Goal: Transaction & Acquisition: Purchase product/service

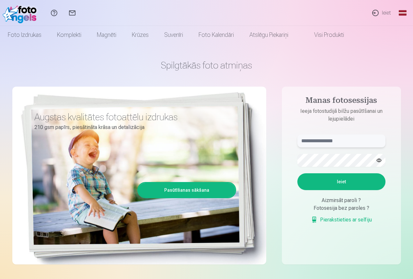
click at [332, 142] on input "text" at bounding box center [341, 141] width 88 height 13
type input "*"
type input "**********"
click at [381, 160] on button "button" at bounding box center [379, 160] width 12 height 12
click at [379, 161] on button "button" at bounding box center [379, 160] width 12 height 12
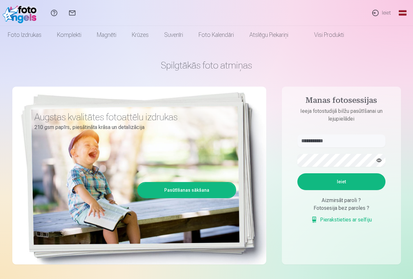
click at [358, 181] on button "Ieiet" at bounding box center [341, 181] width 88 height 17
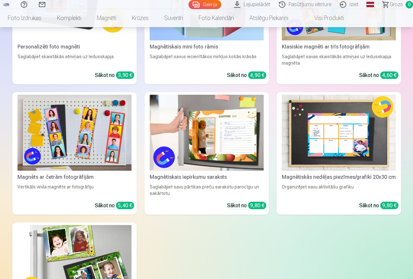
scroll to position [1618, 0]
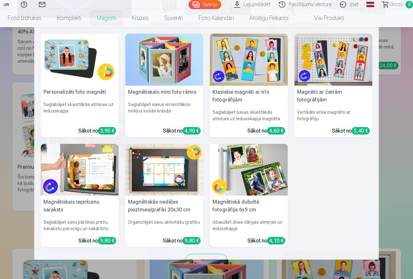
click at [124, 22] on link "Magnēti" at bounding box center [106, 18] width 35 height 18
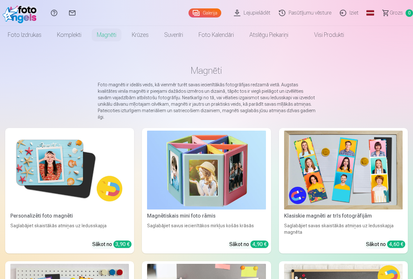
click at [146, 212] on div "Magnētiskais mini foto rāmis" at bounding box center [206, 216] width 124 height 8
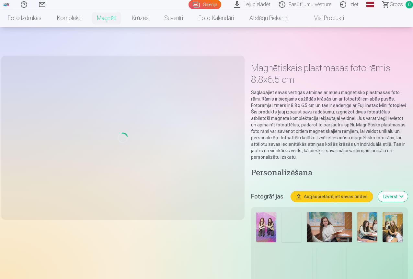
scroll to position [162, 0]
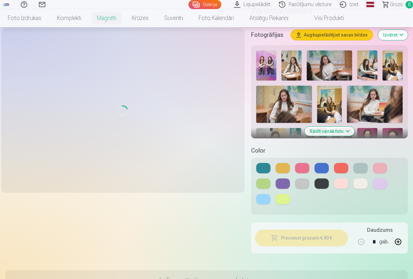
click at [332, 127] on button "Rādīt vairāk foto" at bounding box center [329, 131] width 50 height 9
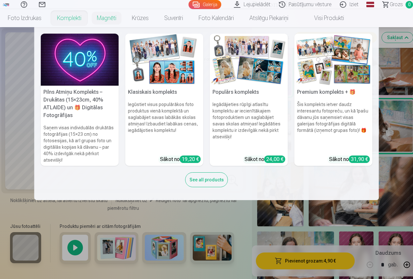
click at [89, 20] on link "Komplekti" at bounding box center [69, 18] width 40 height 18
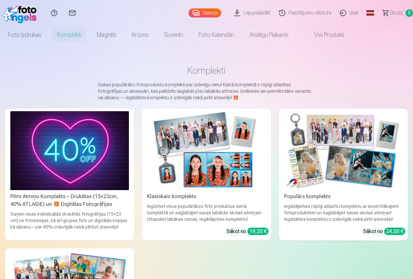
click at [65, 193] on div "Pilns Atmiņu Komplekts – Drukātas (15×23cm, 40% ATLAIDE) un 🎁 Digitālas Fotogrā…" at bounding box center [70, 201] width 124 height 16
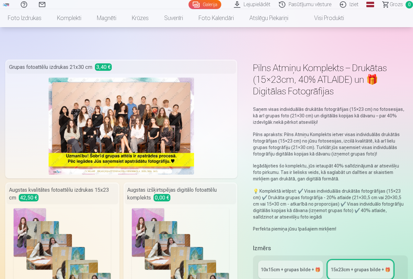
scroll to position [227, 0]
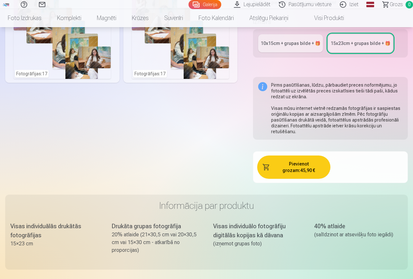
click at [301, 52] on link "10x15сm + grupas bilde + 🎁" at bounding box center [290, 43] width 65 height 18
click at [302, 48] on link "10x15сm + grupas bilde + 🎁" at bounding box center [290, 43] width 65 height 18
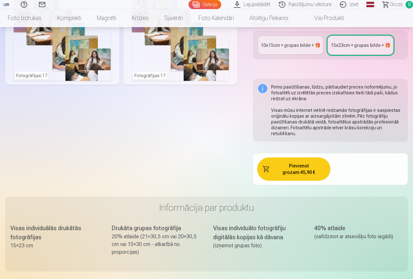
scroll to position [65, 0]
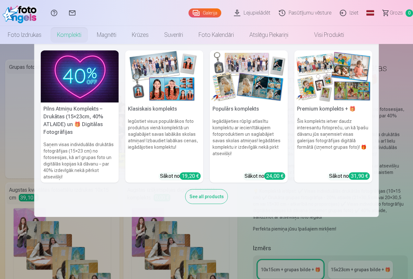
click at [89, 37] on link "Komplekti" at bounding box center [69, 35] width 40 height 18
click at [89, 34] on link "Komplekti" at bounding box center [69, 35] width 40 height 18
click at [89, 36] on link "Komplekti" at bounding box center [69, 35] width 40 height 18
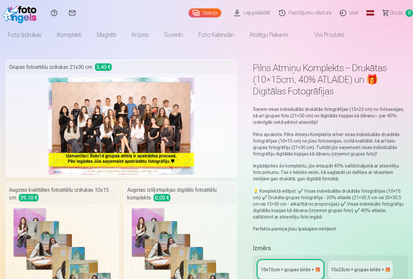
click at [89, 36] on link "Komplekti" at bounding box center [69, 35] width 40 height 18
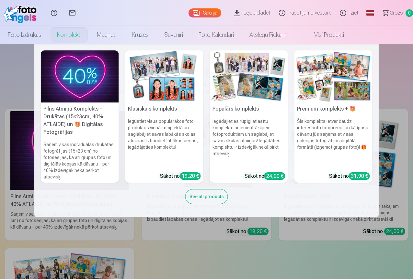
click at [215, 196] on div "See all products" at bounding box center [206, 196] width 43 height 15
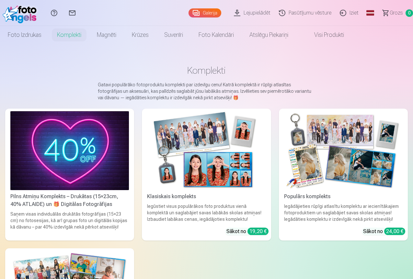
click at [148, 180] on link "Klasiskais komplekts Iegūstiet visus populārākos foto produktus vienā komplektā…" at bounding box center [206, 175] width 129 height 132
click at [153, 203] on div "Iegūstiet visus populārākos foto produktus vienā komplektā un saglabājiet savas…" at bounding box center [206, 212] width 124 height 19
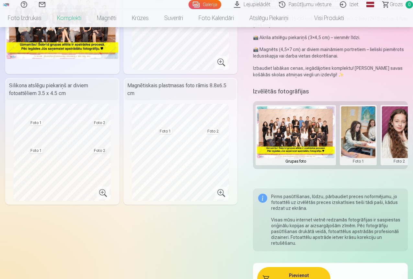
scroll to position [97, 0]
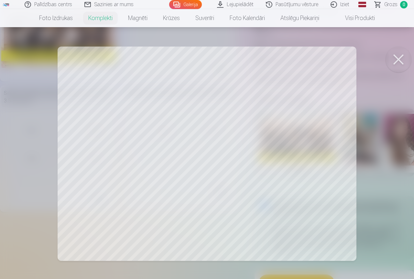
click at [314, 99] on div at bounding box center [207, 139] width 414 height 279
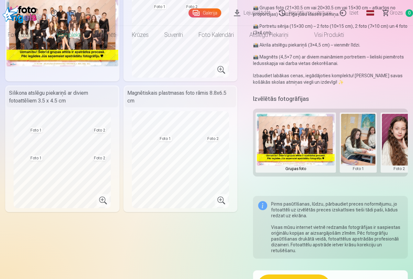
scroll to position [0, 0]
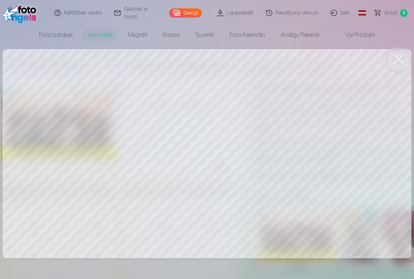
drag, startPoint x: 312, startPoint y: 81, endPoint x: 317, endPoint y: 146, distance: 64.6
click at [317, 144] on div at bounding box center [207, 139] width 414 height 279
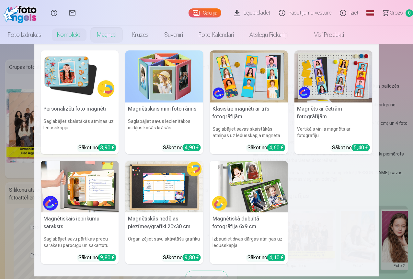
click at [124, 40] on link "Magnēti" at bounding box center [106, 35] width 35 height 18
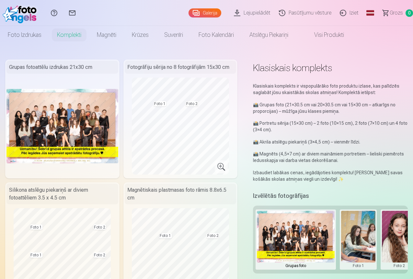
click at [124, 37] on link "Magnēti" at bounding box center [106, 35] width 35 height 18
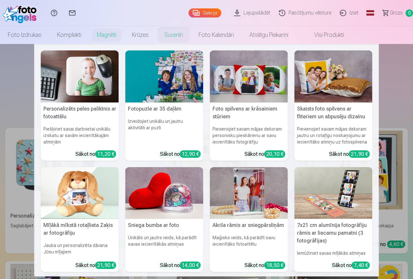
click at [191, 37] on link "Suvenīri" at bounding box center [173, 35] width 34 height 18
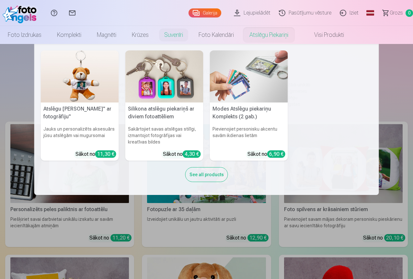
click at [296, 39] on link "Atslēgu piekariņi" at bounding box center [268, 35] width 54 height 18
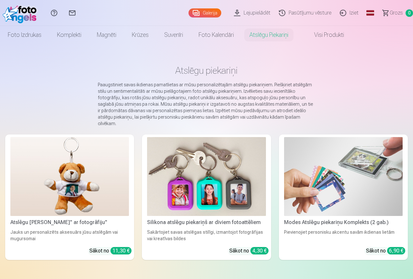
click at [147, 219] on div "Silikona atslēgu piekariņš ar diviem fotoattēliem" at bounding box center [206, 223] width 124 height 8
click at [144, 219] on div "Silikona atslēgu piekariņš ar diviem fotoattēliem" at bounding box center [206, 223] width 124 height 8
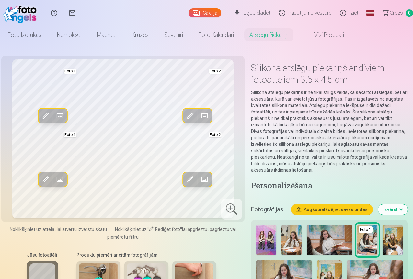
click at [270, 225] on img at bounding box center [266, 240] width 20 height 30
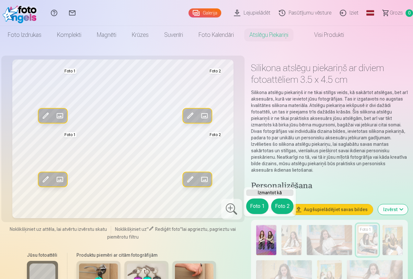
click at [246, 197] on div "Izmantot kā Foto 1 Foto 2" at bounding box center [269, 202] width 52 height 30
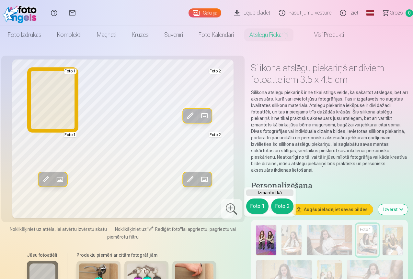
click at [254, 209] on button "Foto 1" at bounding box center [257, 207] width 22 height 16
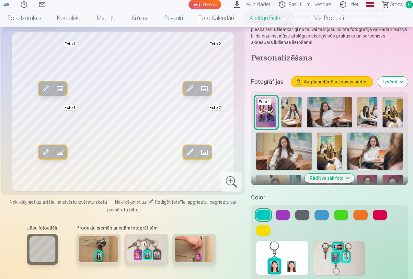
scroll to position [162, 0]
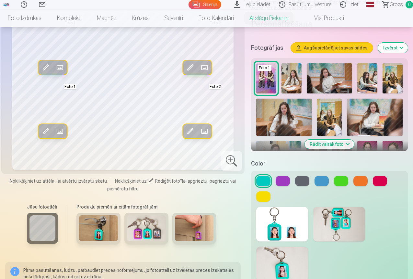
click at [291, 111] on img at bounding box center [284, 117] width 56 height 37
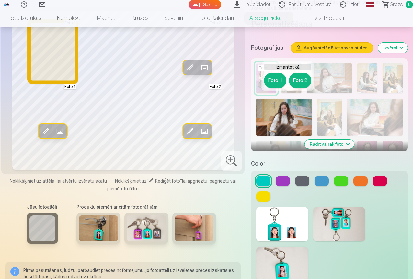
click at [271, 81] on button "Foto 1" at bounding box center [275, 81] width 22 height 16
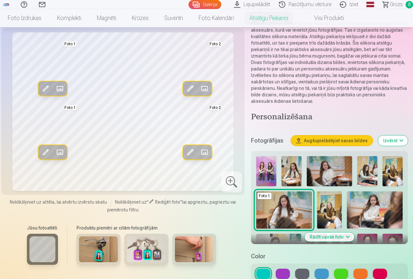
scroll to position [259, 0]
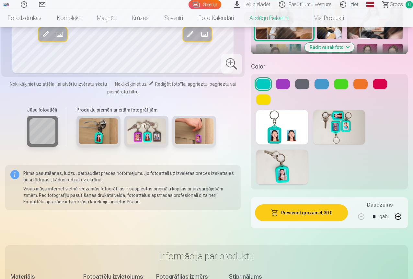
click at [341, 43] on button "Rādīt vairāk foto" at bounding box center [329, 47] width 50 height 9
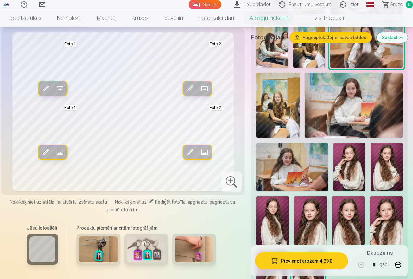
click at [356, 212] on img at bounding box center [348, 220] width 33 height 49
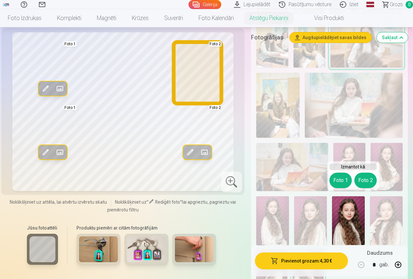
click at [368, 183] on button "Foto 2" at bounding box center [365, 181] width 22 height 16
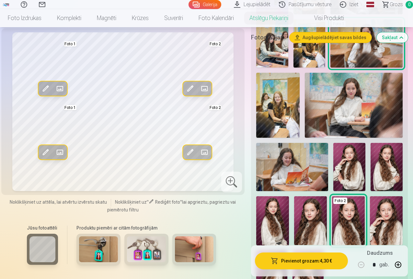
drag, startPoint x: 257, startPoint y: 81, endPoint x: 257, endPoint y: 78, distance: 3.6
click at [257, 79] on div "Foto 1 Foto 2" at bounding box center [328, 132] width 151 height 336
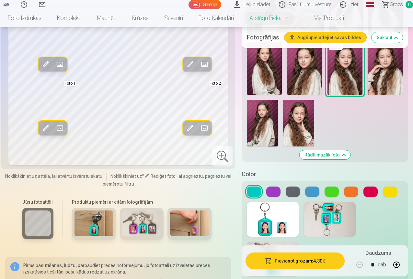
scroll to position [518, 0]
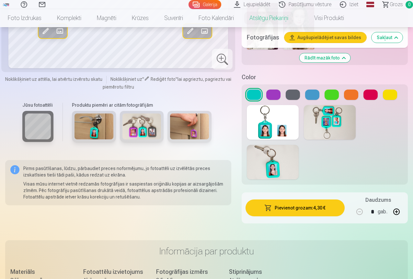
click at [284, 151] on img at bounding box center [273, 162] width 52 height 35
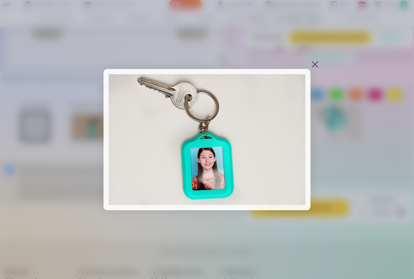
click at [315, 71] on div at bounding box center [207, 139] width 414 height 279
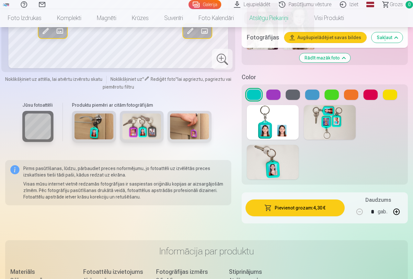
click at [298, 145] on img at bounding box center [273, 162] width 52 height 35
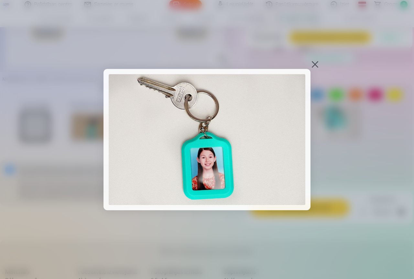
click at [319, 60] on div at bounding box center [315, 64] width 9 height 9
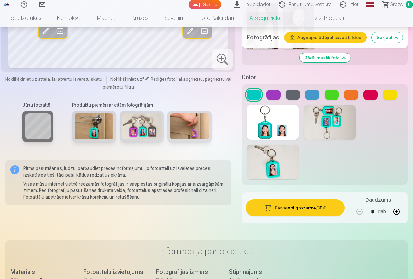
click at [299, 90] on button at bounding box center [292, 95] width 14 height 10
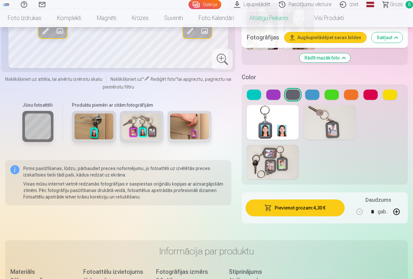
scroll to position [227, 0]
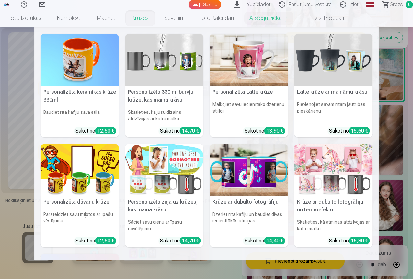
click at [156, 24] on link "Krūzes" at bounding box center [140, 18] width 32 height 18
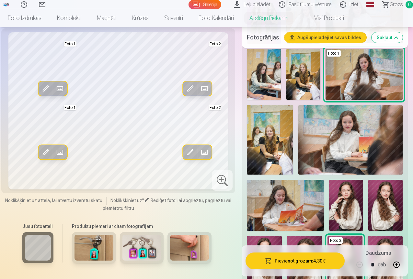
click at [156, 20] on link "Krūzes" at bounding box center [140, 18] width 32 height 18
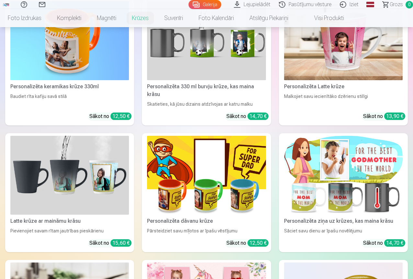
scroll to position [194, 0]
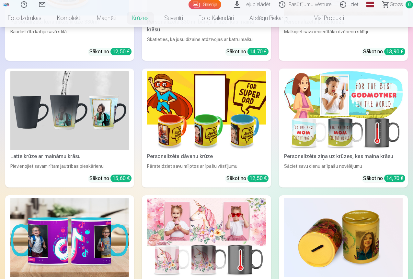
click at [268, 279] on div "Krūze ar dubulto fotogrāfiju un termoefektu" at bounding box center [206, 284] width 124 height 8
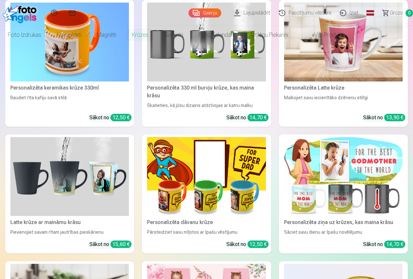
scroll to position [0, 0]
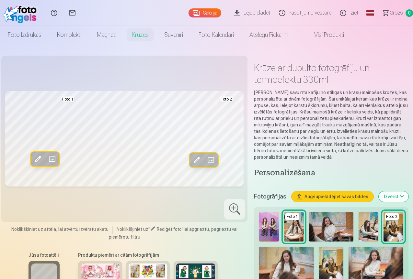
click at [269, 224] on img at bounding box center [269, 226] width 20 height 29
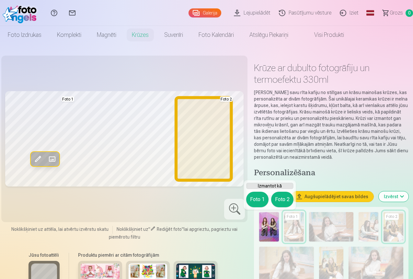
click at [284, 200] on button "Foto 2" at bounding box center [282, 200] width 22 height 16
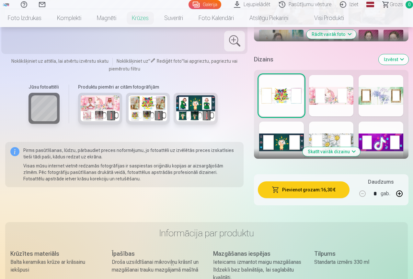
scroll to position [129, 0]
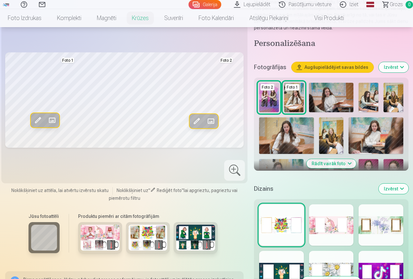
click at [333, 167] on button "Rādīt vairāk foto" at bounding box center [331, 163] width 50 height 9
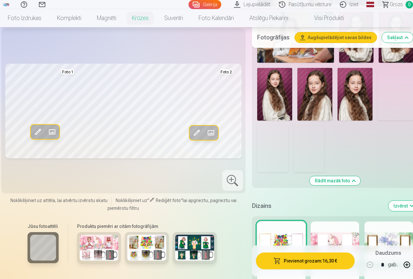
scroll to position [356, 0]
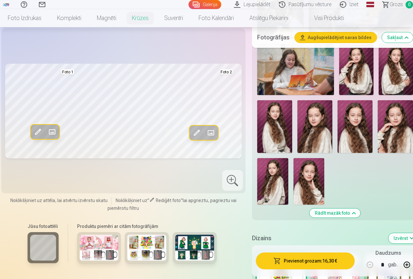
click at [320, 158] on img at bounding box center [308, 181] width 31 height 47
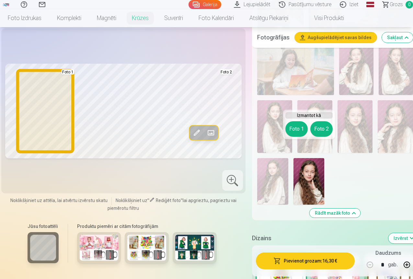
click at [292, 134] on button "Foto 1" at bounding box center [296, 129] width 22 height 16
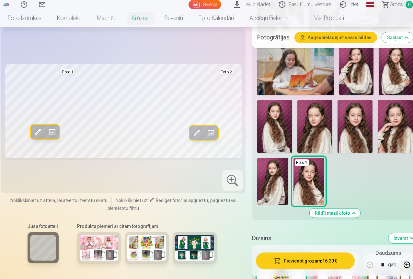
scroll to position [453, 0]
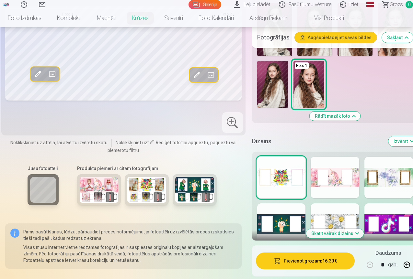
click at [95, 177] on img at bounding box center [99, 190] width 39 height 26
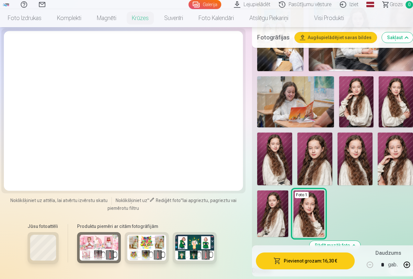
scroll to position [291, 0]
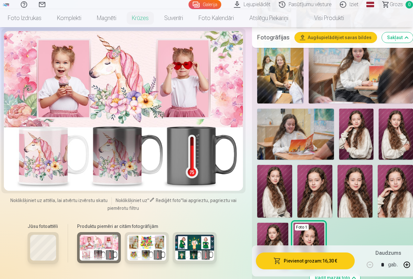
click at [185, 260] on img at bounding box center [194, 248] width 39 height 26
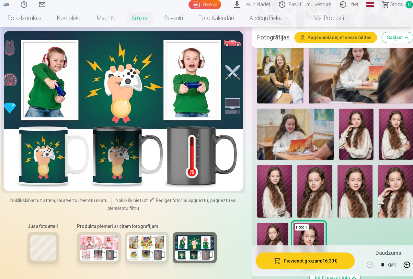
click at [100, 261] on img at bounding box center [99, 248] width 39 height 26
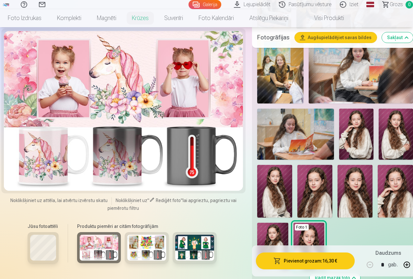
click at [51, 249] on div at bounding box center [43, 247] width 31 height 31
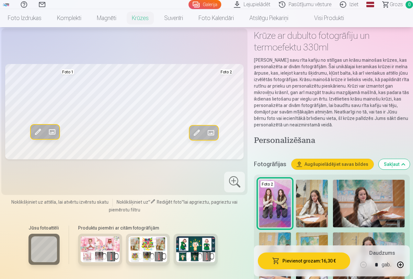
scroll to position [97, 0]
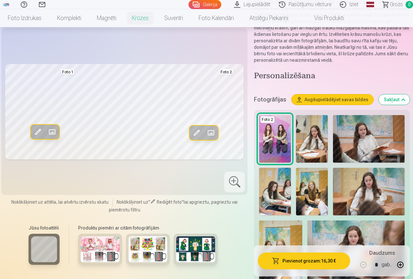
click at [371, 159] on img at bounding box center [369, 139] width 72 height 48
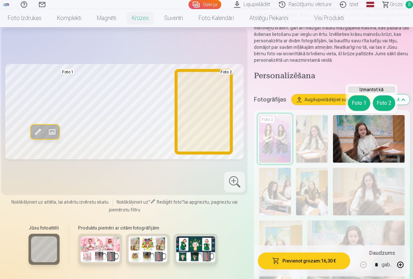
click at [389, 102] on button "Foto 2" at bounding box center [384, 103] width 22 height 16
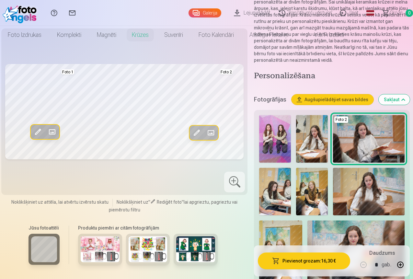
scroll to position [0, 0]
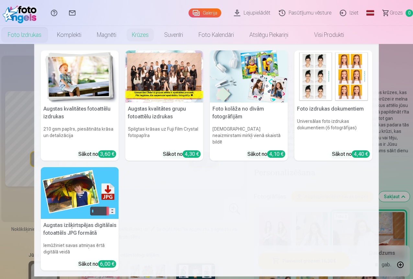
click at [49, 40] on link "Foto izdrukas" at bounding box center [24, 35] width 49 height 18
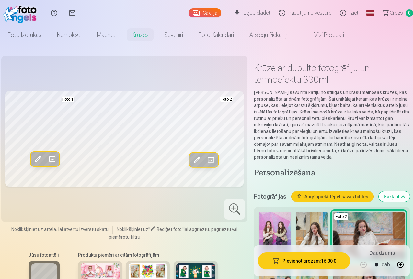
click at [49, 40] on link "Foto izdrukas" at bounding box center [24, 35] width 49 height 18
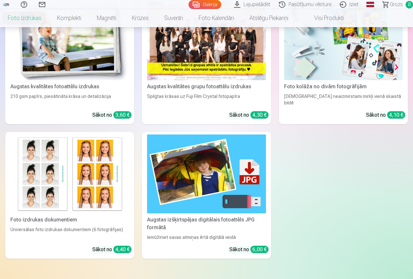
scroll to position [65, 0]
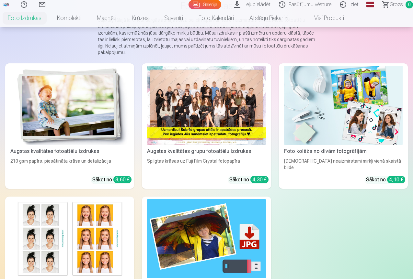
click at [281, 148] on div "Foto kolāža no divām fotogrāfijām" at bounding box center [343, 152] width 124 height 8
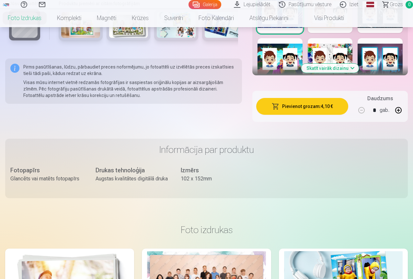
scroll to position [259, 0]
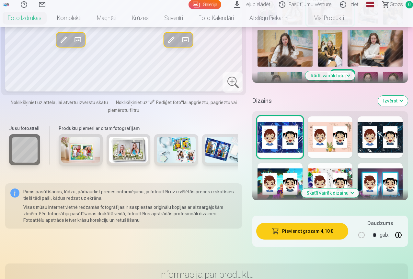
click at [328, 167] on div at bounding box center [329, 183] width 45 height 41
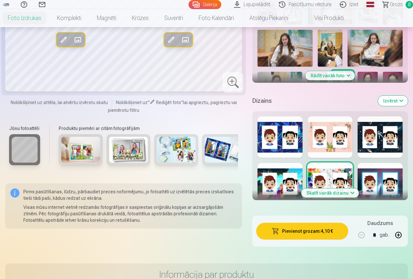
click at [332, 189] on button "Skatīt vairāk dizainu" at bounding box center [330, 193] width 58 height 9
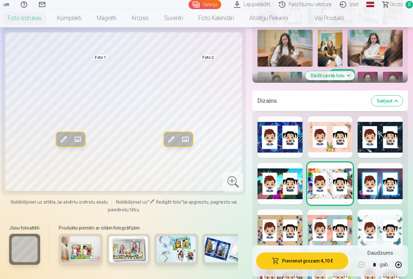
scroll to position [356, 0]
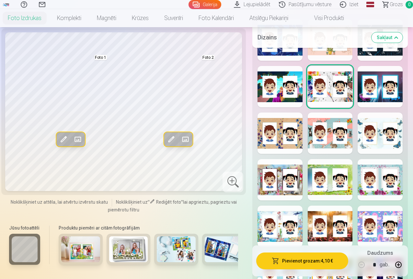
click at [377, 128] on div at bounding box center [379, 133] width 45 height 41
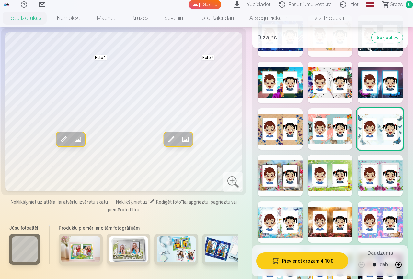
scroll to position [518, 0]
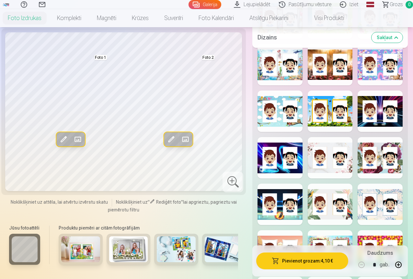
click at [337, 94] on div at bounding box center [329, 111] width 45 height 41
click at [292, 66] on div at bounding box center [279, 64] width 45 height 41
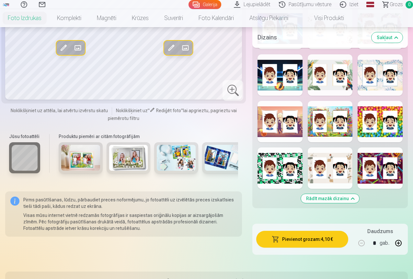
scroll to position [712, 0]
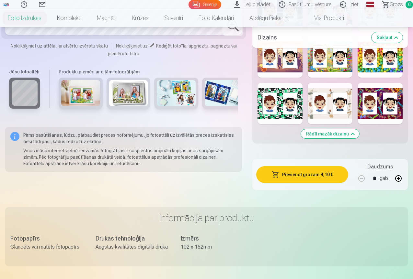
click at [379, 59] on div at bounding box center [379, 56] width 45 height 41
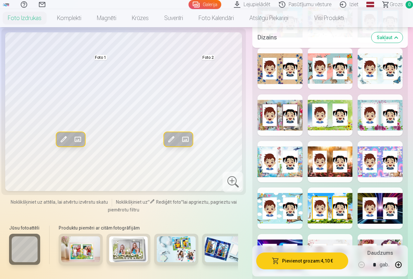
scroll to position [485, 0]
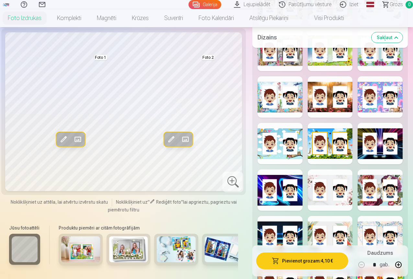
click at [330, 91] on div at bounding box center [329, 96] width 45 height 41
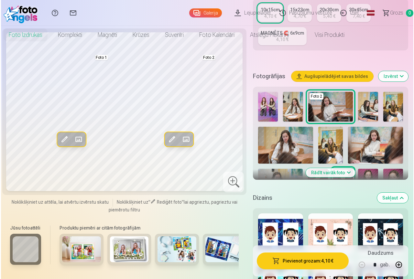
scroll to position [0, 0]
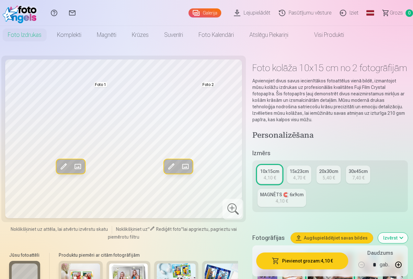
click at [326, 260] on button "Pievienot grozam : 4,10 €" at bounding box center [302, 261] width 92 height 17
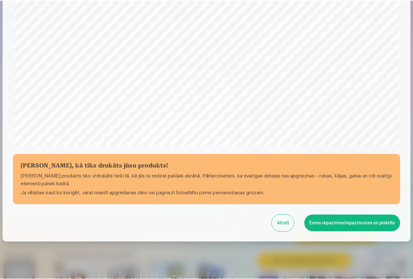
scroll to position [182, 0]
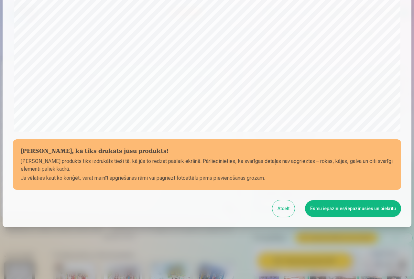
click at [288, 210] on button "Atcelt" at bounding box center [284, 208] width 22 height 17
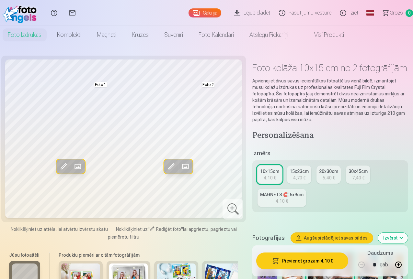
scroll to position [0, 0]
click at [300, 192] on div "MAGNĒTS 🧲 6x9cm" at bounding box center [281, 195] width 43 height 6
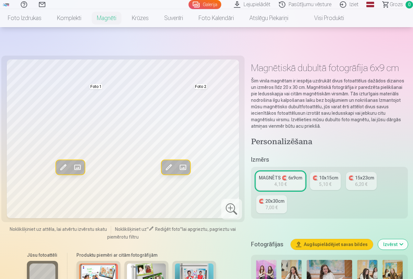
scroll to position [129, 0]
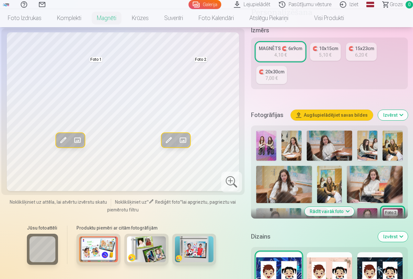
click at [346, 151] on img at bounding box center [328, 146] width 45 height 30
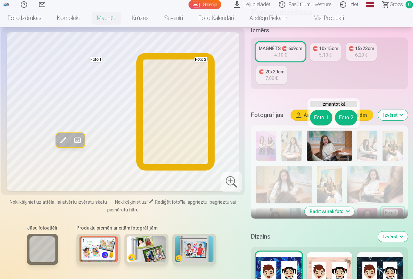
click at [344, 122] on button "Foto 2" at bounding box center [346, 118] width 22 height 16
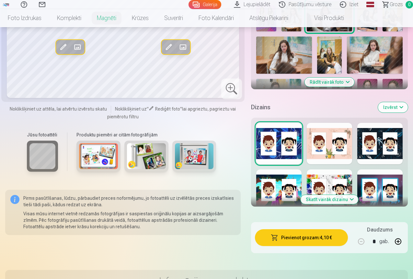
scroll to position [388, 0]
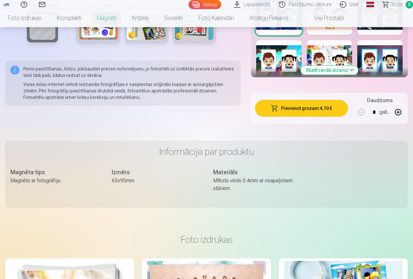
click at [334, 68] on button "Skatīt vairāk dizainu" at bounding box center [329, 70] width 58 height 9
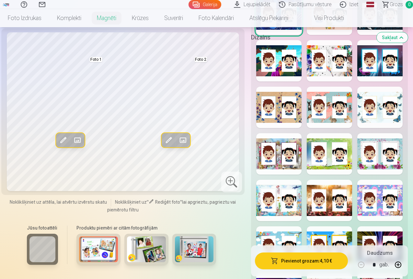
click at [343, 203] on div at bounding box center [328, 200] width 45 height 41
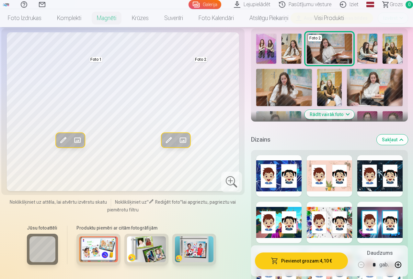
scroll to position [97, 0]
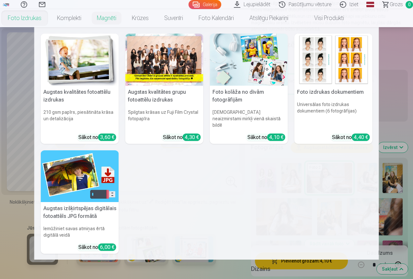
click at [5, 135] on nav "Augstas kvalitātes fotoattēlu izdrukas 210 gsm papīrs, piesātināta krāsa un det…" at bounding box center [206, 143] width 413 height 233
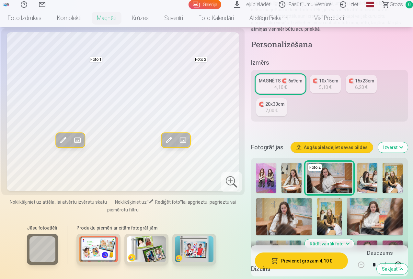
scroll to position [65, 0]
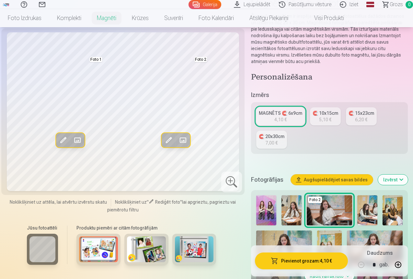
click at [280, 139] on div "🧲 20x30cm" at bounding box center [272, 136] width 26 height 6
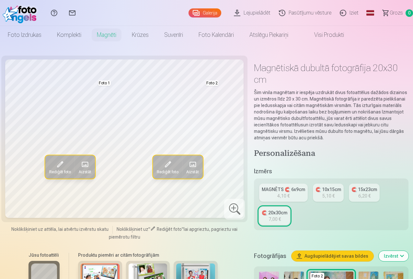
click at [292, 184] on link "MAGNĒTS 🧲 6x9cm 4,10 €" at bounding box center [283, 193] width 49 height 18
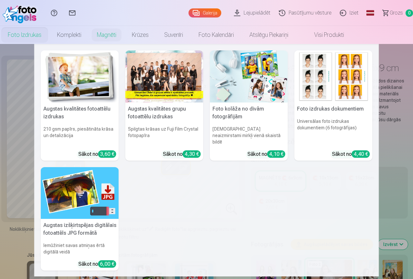
click at [49, 35] on link "Foto izdrukas" at bounding box center [24, 35] width 49 height 18
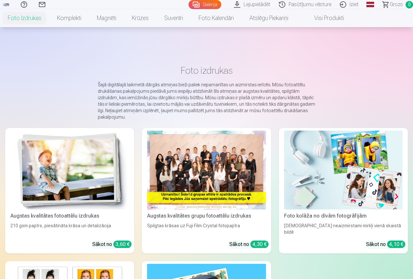
scroll to position [129, 0]
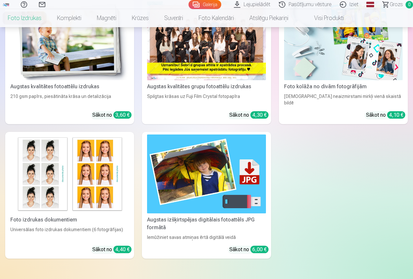
click at [61, 83] on div "Augstas kvalitātes fotoattēlu izdrukas" at bounding box center [70, 87] width 124 height 8
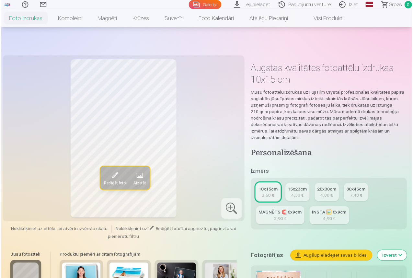
scroll to position [97, 0]
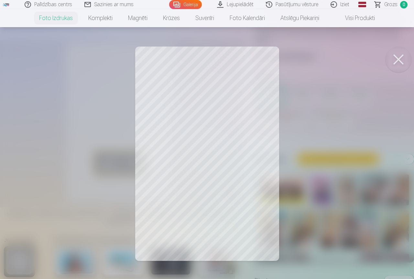
click at [404, 53] on button at bounding box center [399, 60] width 26 height 26
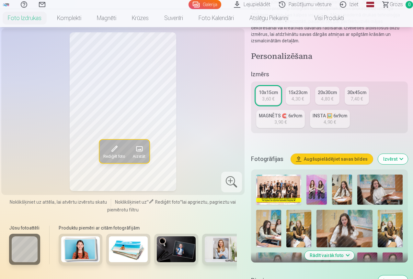
click at [296, 220] on img at bounding box center [298, 229] width 25 height 38
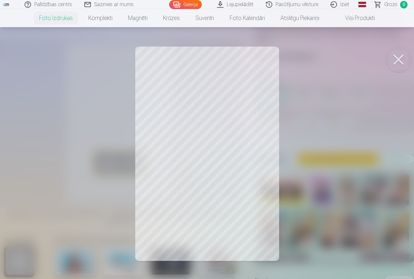
click at [397, 57] on button at bounding box center [399, 60] width 26 height 26
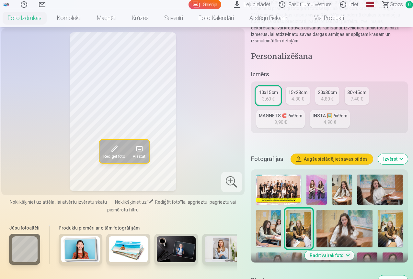
click at [272, 226] on img at bounding box center [268, 229] width 25 height 38
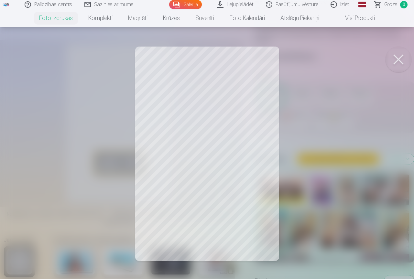
click at [398, 61] on button at bounding box center [399, 60] width 26 height 26
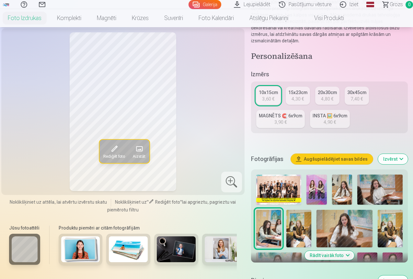
click at [279, 181] on img at bounding box center [278, 190] width 45 height 30
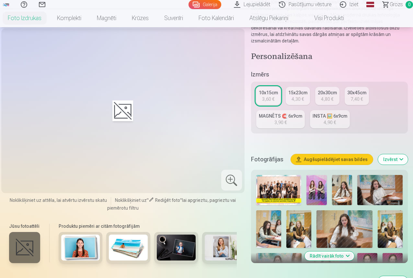
click at [125, 118] on div at bounding box center [122, 110] width 21 height 21
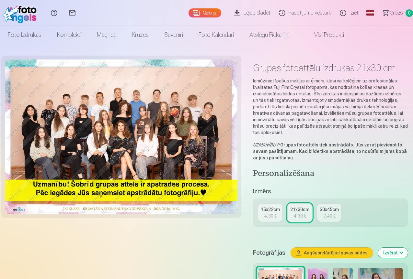
click at [43, 106] on img at bounding box center [121, 137] width 232 height 155
click at [100, 148] on img at bounding box center [121, 137] width 232 height 155
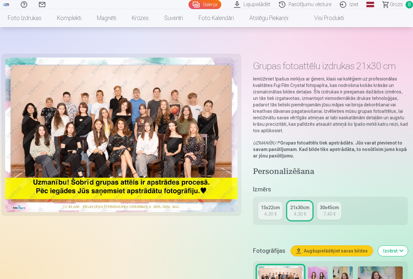
scroll to position [97, 0]
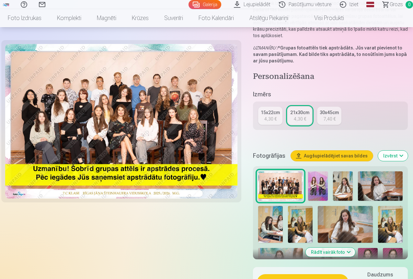
click at [321, 181] on img at bounding box center [318, 187] width 20 height 30
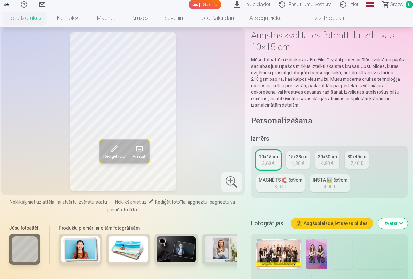
scroll to position [97, 0]
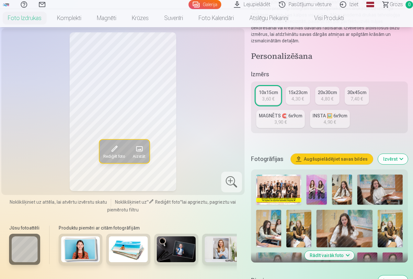
click at [326, 181] on img at bounding box center [316, 190] width 20 height 30
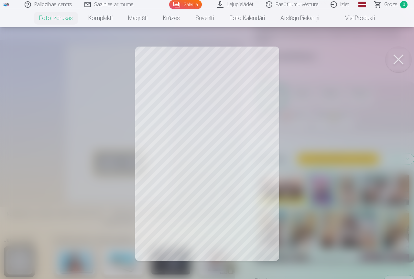
click at [406, 61] on button at bounding box center [399, 60] width 26 height 26
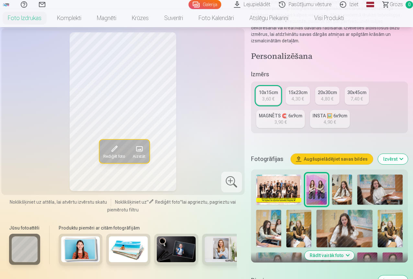
click at [348, 188] on img at bounding box center [342, 190] width 20 height 30
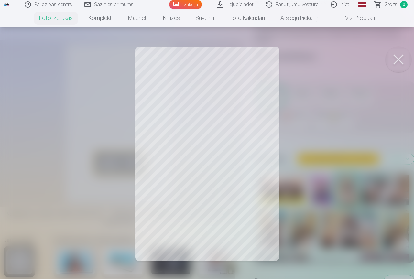
click at [402, 66] on button at bounding box center [399, 60] width 26 height 26
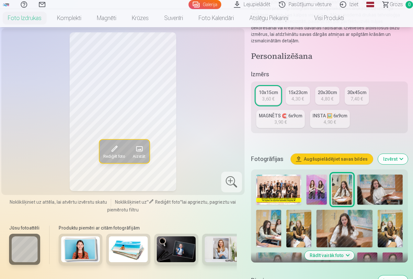
click at [399, 187] on img at bounding box center [379, 190] width 45 height 30
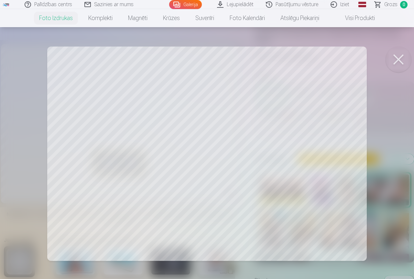
drag, startPoint x: 400, startPoint y: 58, endPoint x: 413, endPoint y: 107, distance: 50.6
click at [400, 58] on button at bounding box center [399, 60] width 26 height 26
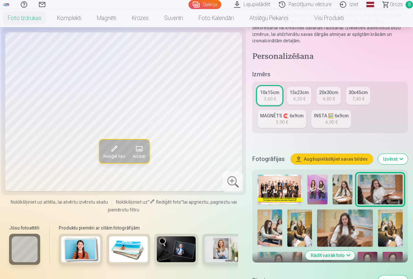
click at [276, 221] on img at bounding box center [269, 228] width 25 height 37
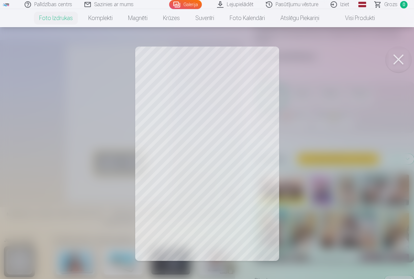
click at [397, 59] on button at bounding box center [399, 60] width 26 height 26
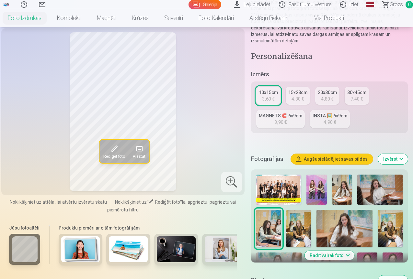
click at [340, 219] on img at bounding box center [344, 229] width 56 height 38
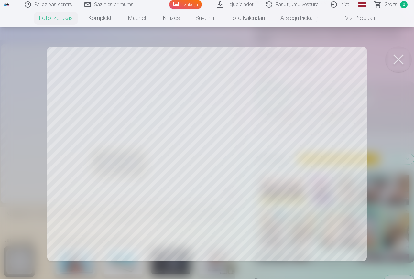
click at [394, 54] on button at bounding box center [399, 60] width 26 height 26
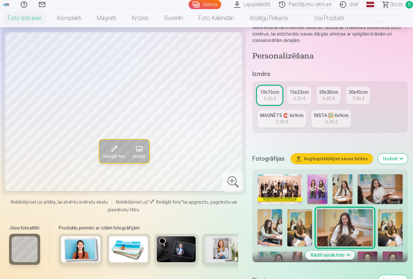
scroll to position [129, 0]
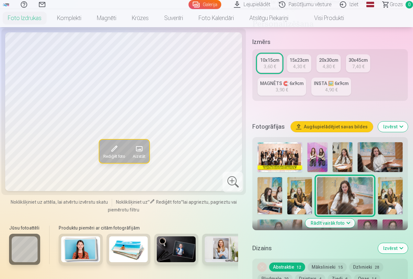
click at [339, 219] on button "Rādīt vairāk foto" at bounding box center [330, 223] width 50 height 9
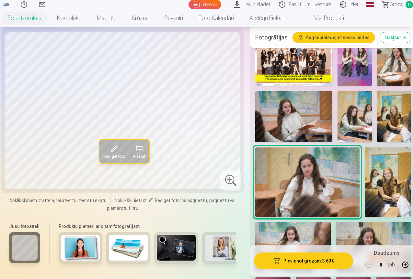
scroll to position [356, 0]
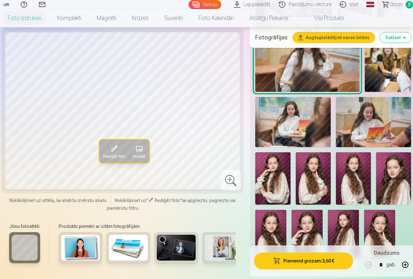
click at [295, 111] on img at bounding box center [292, 122] width 75 height 50
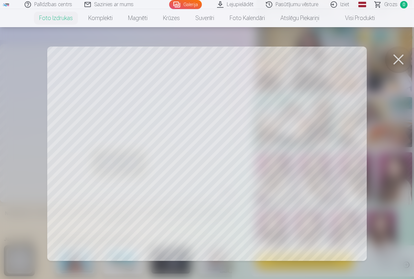
click at [406, 59] on button at bounding box center [399, 60] width 26 height 26
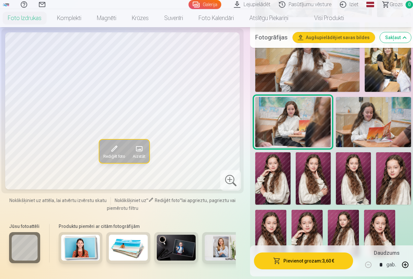
click at [395, 108] on img at bounding box center [373, 122] width 75 height 50
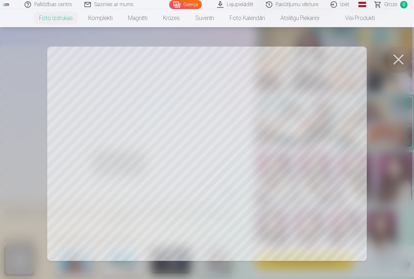
click at [394, 64] on button at bounding box center [399, 60] width 26 height 26
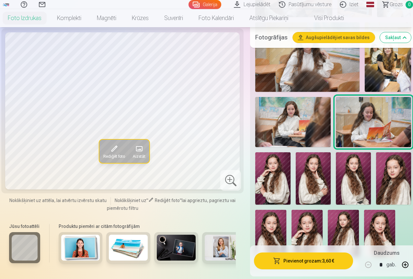
click at [284, 178] on img at bounding box center [272, 178] width 35 height 52
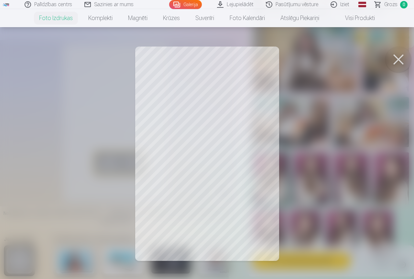
click at [397, 56] on button at bounding box center [399, 60] width 26 height 26
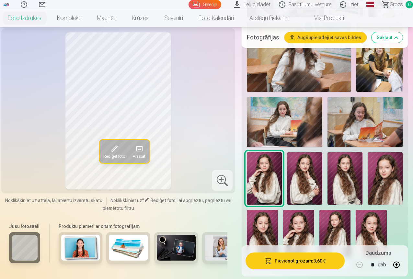
click at [318, 170] on img at bounding box center [304, 178] width 35 height 52
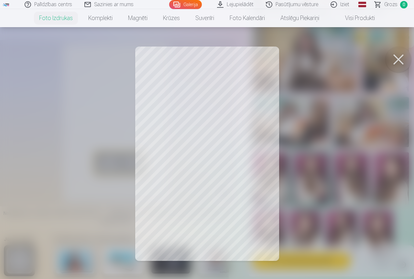
click at [398, 59] on button at bounding box center [399, 60] width 26 height 26
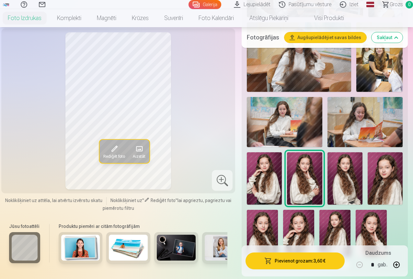
click at [362, 170] on img at bounding box center [344, 178] width 35 height 52
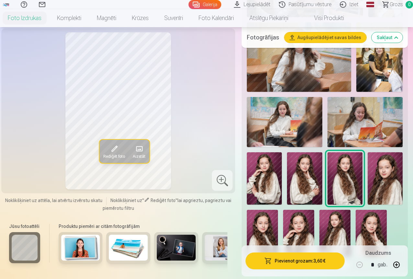
click at [389, 162] on img at bounding box center [384, 178] width 35 height 52
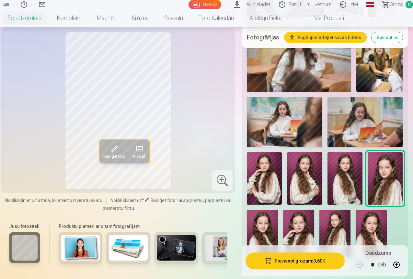
click at [278, 215] on img at bounding box center [262, 233] width 31 height 47
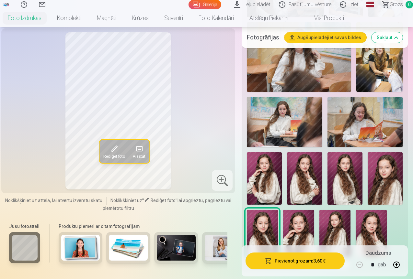
click at [314, 218] on img at bounding box center [298, 233] width 31 height 47
click at [348, 217] on img at bounding box center [334, 233] width 31 height 47
click at [386, 222] on img at bounding box center [370, 233] width 31 height 47
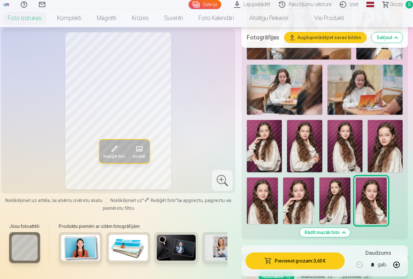
scroll to position [485, 0]
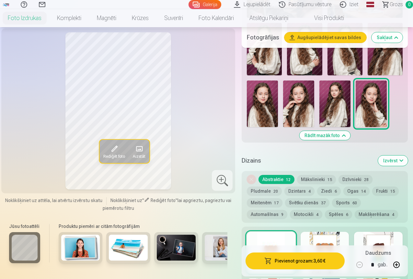
click at [335, 248] on div "Pievienot grozam : 3,60 € Daudzums * gab." at bounding box center [324, 261] width 166 height 31
click at [335, 240] on div at bounding box center [324, 252] width 49 height 41
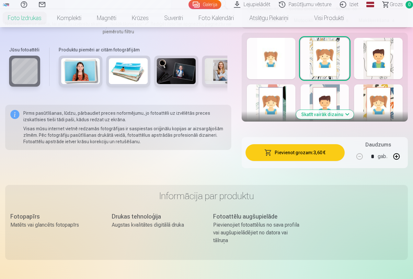
scroll to position [388, 0]
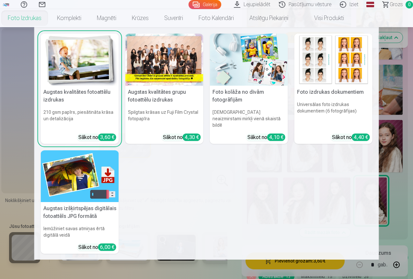
click at [239, 106] on h5 "Foto kolāža no divām fotogrāfijām" at bounding box center [249, 96] width 78 height 21
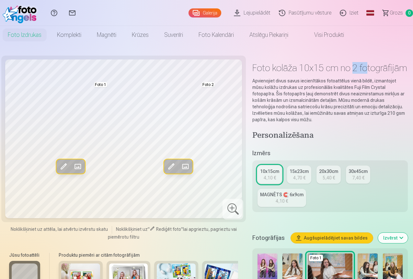
drag, startPoint x: 355, startPoint y: 68, endPoint x: 367, endPoint y: 68, distance: 12.6
click at [367, 68] on h1 "Foto kolāža 10x15 cm no 2 fotogrāfijām" at bounding box center [329, 68] width 155 height 12
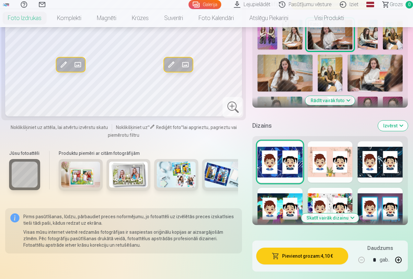
scroll to position [259, 0]
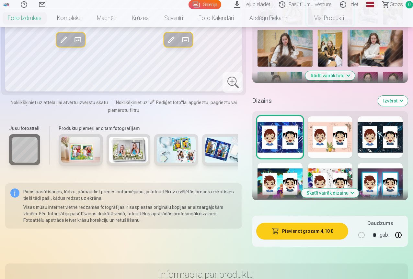
click at [315, 189] on button "Skatīt vairāk dizainu" at bounding box center [330, 193] width 58 height 9
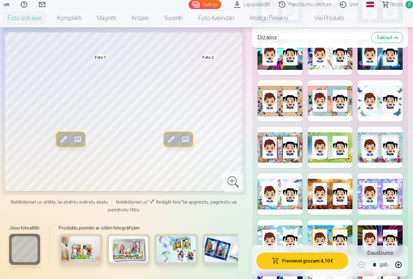
scroll to position [485, 0]
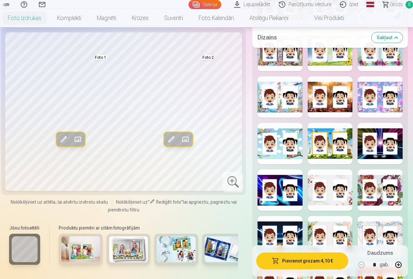
click at [329, 90] on div at bounding box center [329, 96] width 45 height 41
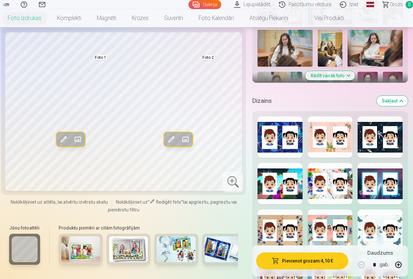
scroll to position [129, 0]
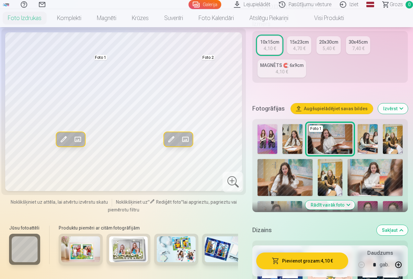
click at [312, 201] on button "Rādīt vairāk foto" at bounding box center [330, 205] width 50 height 9
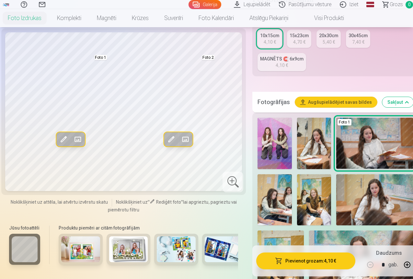
scroll to position [291, 0]
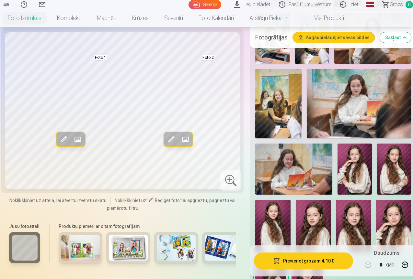
click at [278, 107] on img at bounding box center [278, 104] width 46 height 70
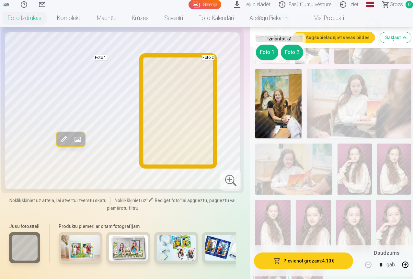
click at [298, 50] on button "Foto 2" at bounding box center [292, 53] width 22 height 16
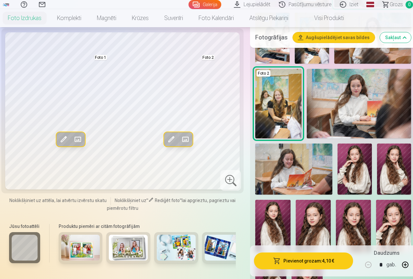
click at [284, 224] on img at bounding box center [272, 226] width 35 height 53
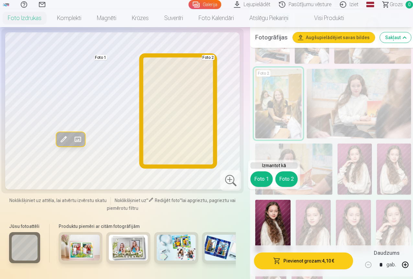
click at [288, 176] on button "Foto 2" at bounding box center [286, 180] width 22 height 16
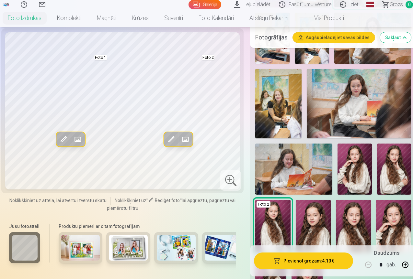
click at [404, 161] on img at bounding box center [394, 169] width 34 height 51
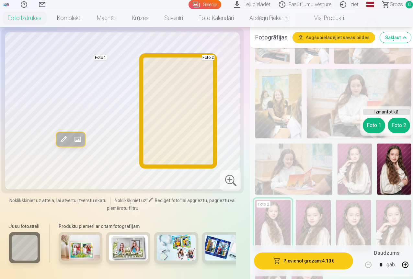
click at [397, 128] on button "Foto 2" at bounding box center [398, 126] width 22 height 16
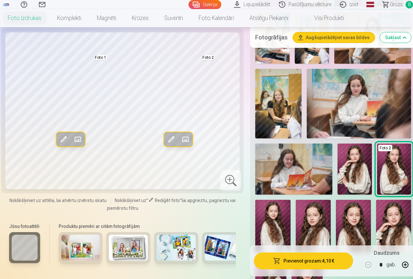
click at [402, 216] on img at bounding box center [393, 226] width 35 height 52
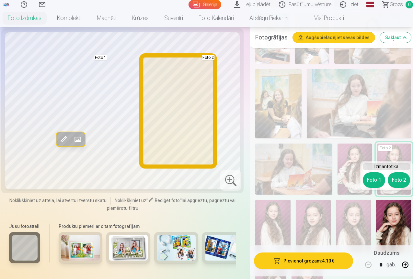
click at [407, 178] on button "Foto 2" at bounding box center [398, 180] width 22 height 16
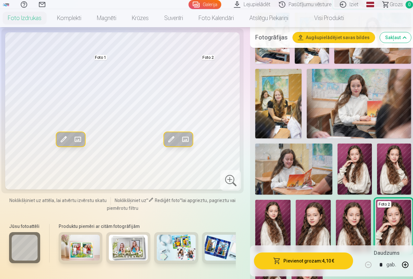
click at [353, 202] on img at bounding box center [353, 226] width 35 height 52
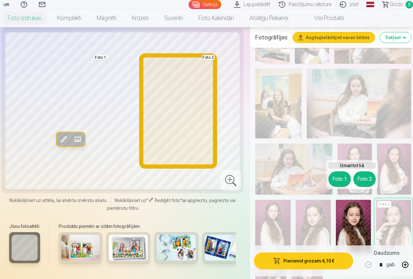
click at [369, 182] on button "Foto 2" at bounding box center [364, 180] width 22 height 16
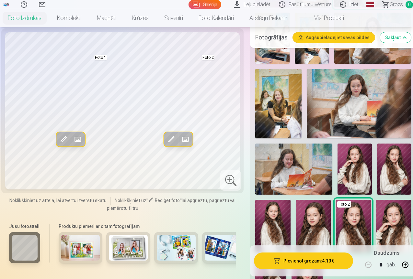
click at [310, 219] on img at bounding box center [312, 226] width 35 height 52
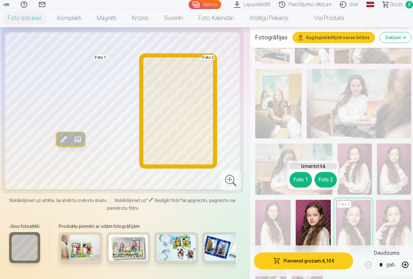
click at [329, 180] on button "Foto 2" at bounding box center [325, 180] width 22 height 16
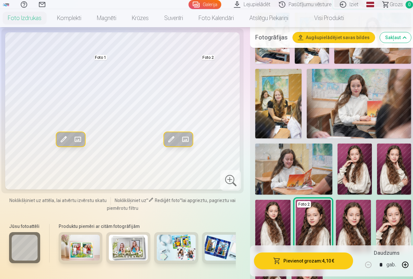
click at [361, 211] on img at bounding box center [353, 226] width 35 height 52
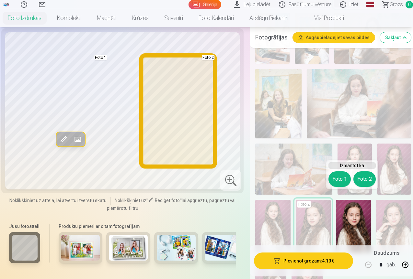
click at [367, 182] on button "Foto 2" at bounding box center [364, 180] width 22 height 16
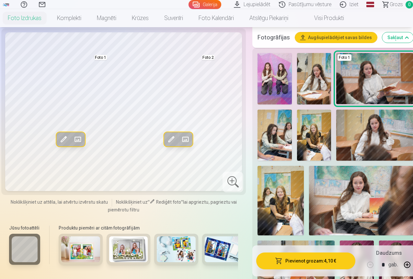
scroll to position [227, 0]
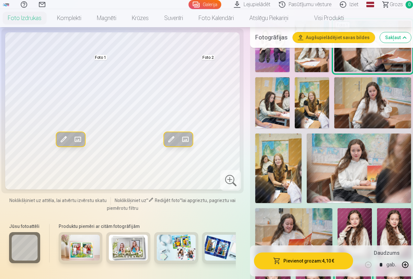
click at [396, 82] on img at bounding box center [372, 102] width 77 height 51
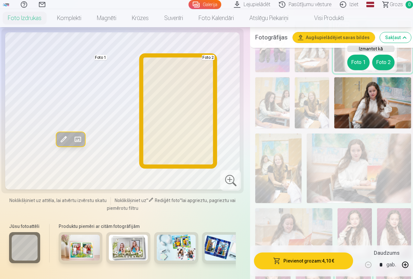
click at [377, 61] on button "Foto 2" at bounding box center [383, 63] width 22 height 16
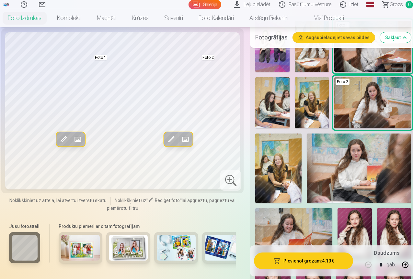
click at [384, 74] on div "Foto 1 Foto 2" at bounding box center [332, 195] width 161 height 354
click at [379, 105] on img at bounding box center [372, 102] width 77 height 51
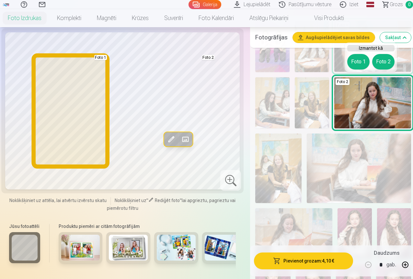
click at [358, 58] on button "Foto 1" at bounding box center [358, 62] width 22 height 16
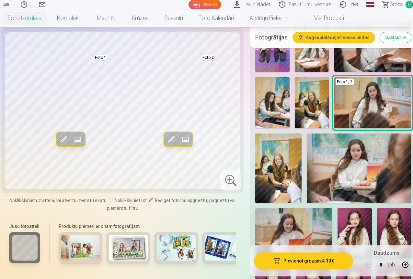
scroll to position [421, 0]
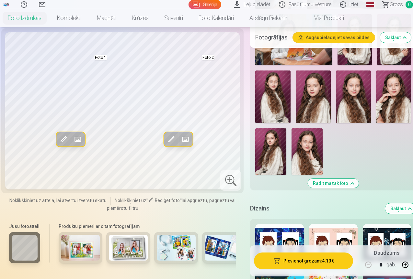
click at [354, 98] on img at bounding box center [353, 97] width 35 height 52
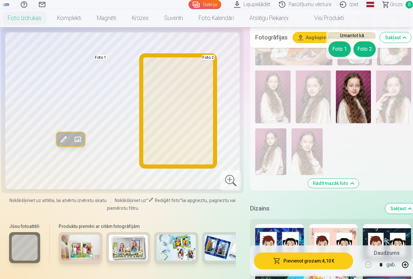
click at [364, 52] on button "Foto 2" at bounding box center [364, 49] width 22 height 16
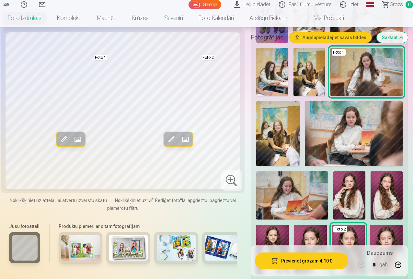
scroll to position [162, 0]
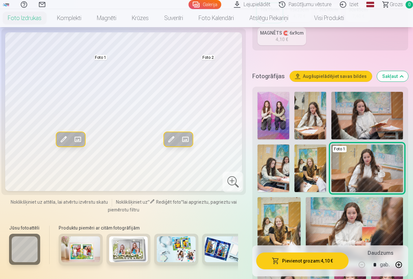
click at [363, 118] on img at bounding box center [367, 116] width 72 height 48
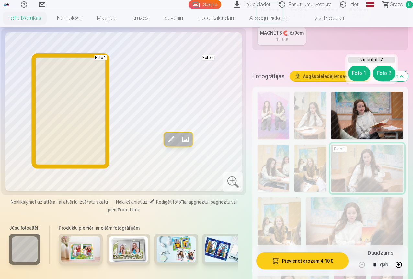
click at [365, 74] on button "Foto 1" at bounding box center [359, 74] width 22 height 16
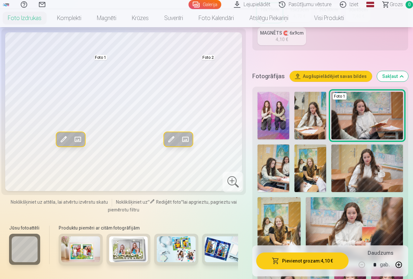
click at [382, 170] on img at bounding box center [367, 169] width 72 height 48
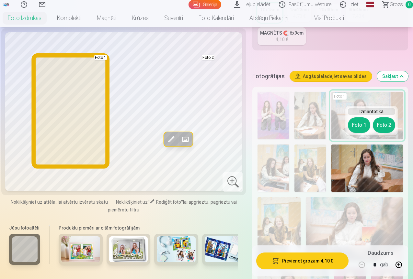
click at [359, 127] on button "Foto 1" at bounding box center [359, 125] width 22 height 16
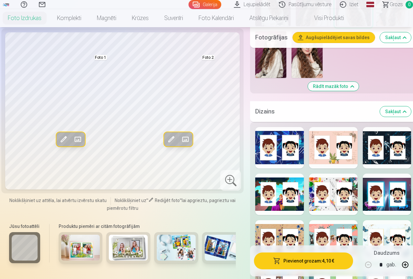
scroll to position [583, 0]
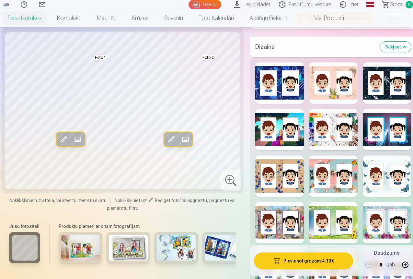
click at [326, 71] on div at bounding box center [333, 82] width 49 height 41
click at [382, 77] on div at bounding box center [386, 82] width 49 height 41
click at [279, 119] on div at bounding box center [279, 129] width 49 height 41
click at [336, 123] on div at bounding box center [333, 129] width 49 height 41
click at [342, 203] on div at bounding box center [333, 222] width 49 height 41
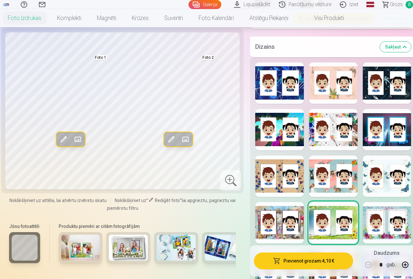
scroll to position [712, 0]
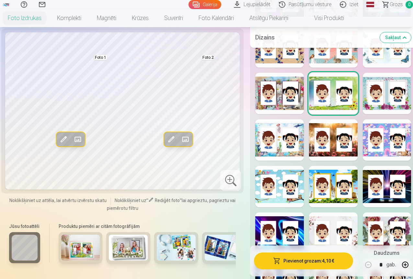
click at [389, 92] on div at bounding box center [386, 93] width 49 height 41
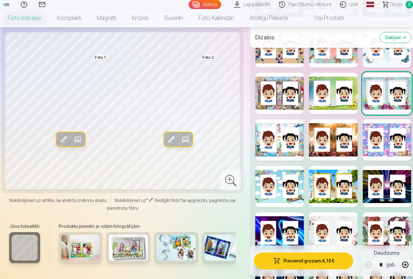
click at [388, 122] on div at bounding box center [386, 139] width 49 height 41
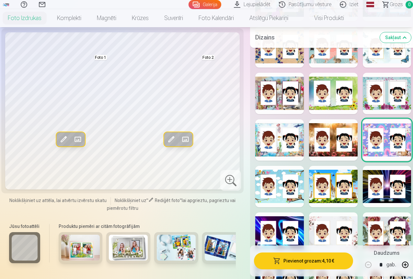
click at [303, 136] on div "Rādīt mazāk dizainu" at bounding box center [333, 170] width 166 height 485
click at [277, 140] on div at bounding box center [279, 139] width 49 height 41
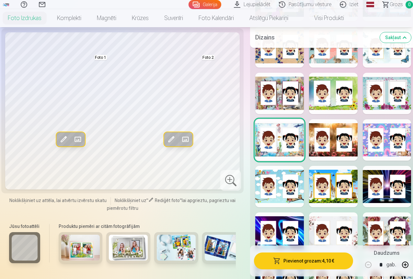
click at [368, 213] on div at bounding box center [386, 233] width 49 height 41
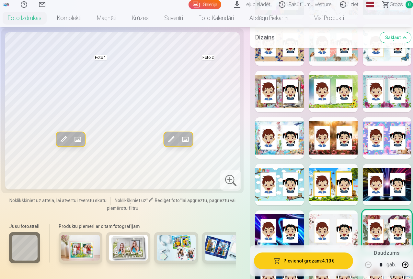
scroll to position [777, 0]
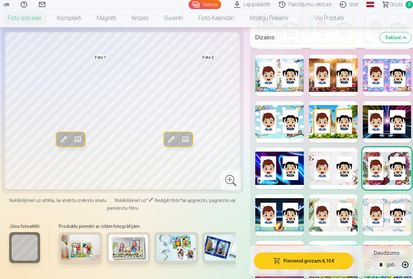
click at [326, 114] on div at bounding box center [333, 121] width 49 height 41
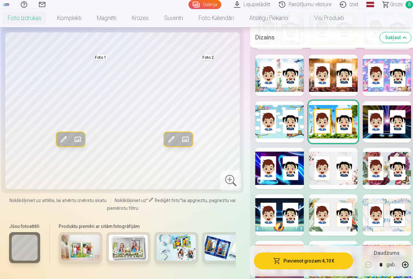
click at [285, 148] on div at bounding box center [279, 168] width 49 height 41
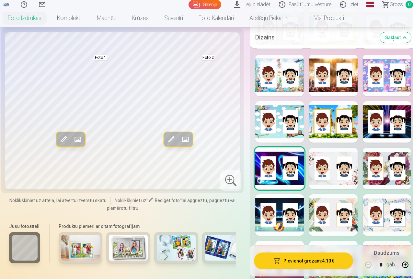
scroll to position [841, 0]
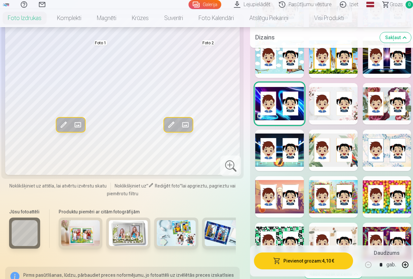
click at [380, 177] on div at bounding box center [386, 196] width 49 height 41
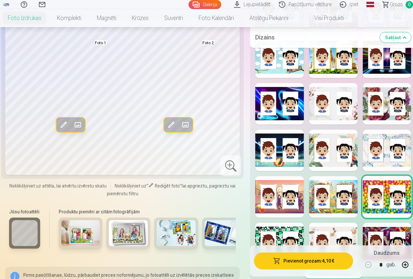
scroll to position [777, 0]
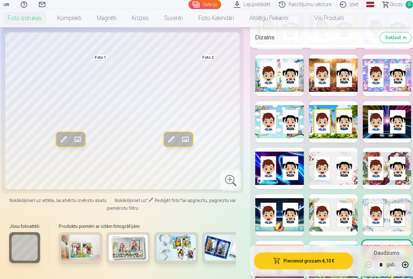
click at [327, 148] on div at bounding box center [333, 168] width 49 height 41
click at [344, 195] on div at bounding box center [333, 215] width 49 height 41
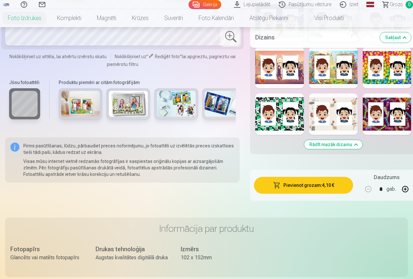
scroll to position [939, 0]
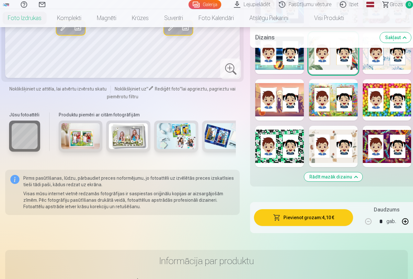
click at [374, 103] on div at bounding box center [386, 99] width 49 height 41
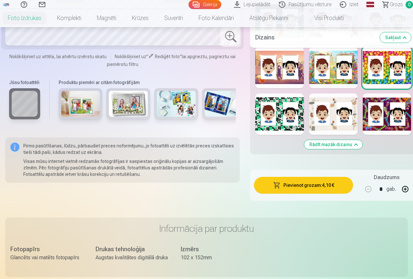
scroll to position [1003, 0]
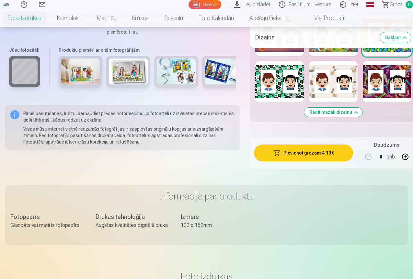
click at [276, 81] on div at bounding box center [279, 81] width 49 height 41
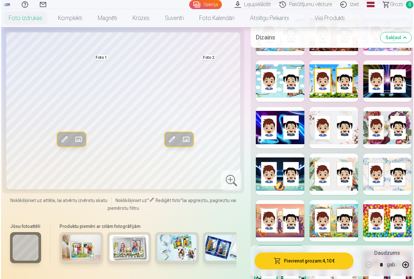
scroll to position [744, 0]
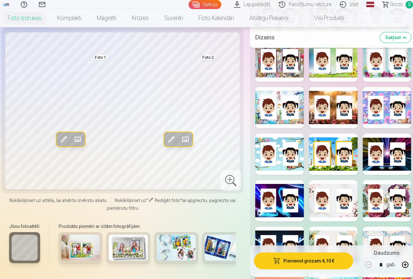
click at [334, 109] on div at bounding box center [333, 107] width 49 height 41
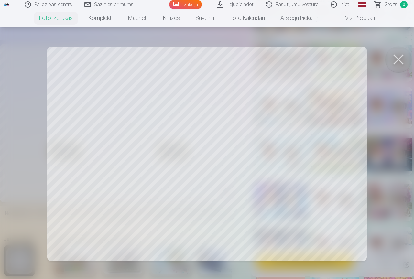
click at [399, 65] on button at bounding box center [399, 60] width 26 height 26
drag, startPoint x: 400, startPoint y: 56, endPoint x: 312, endPoint y: 138, distance: 120.5
click at [399, 57] on button at bounding box center [399, 60] width 26 height 26
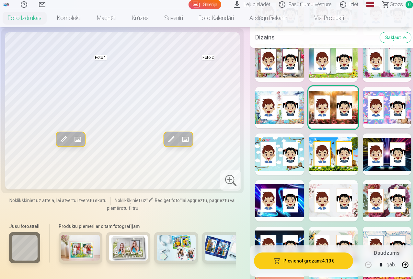
click at [291, 261] on button "Pievienot grozam : 4,10 €" at bounding box center [303, 261] width 99 height 17
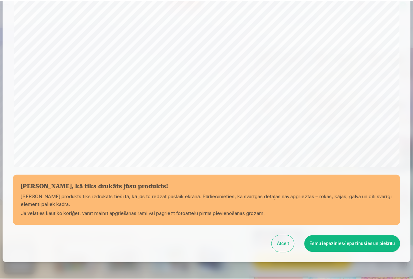
scroll to position [149, 0]
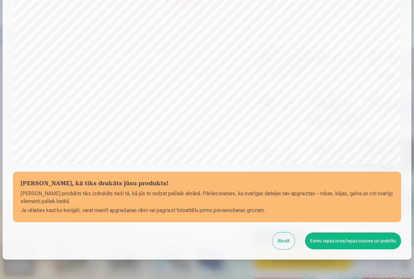
click at [294, 239] on button "Atcelt" at bounding box center [284, 241] width 22 height 17
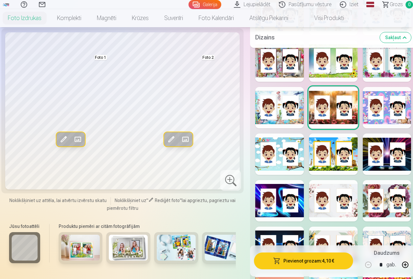
scroll to position [680, 0]
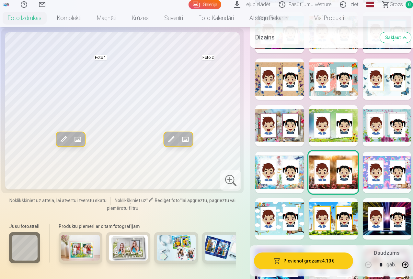
click at [351, 24] on link "Visi produkti" at bounding box center [324, 18] width 56 height 18
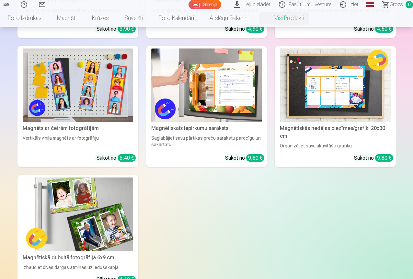
scroll to position [518, 0]
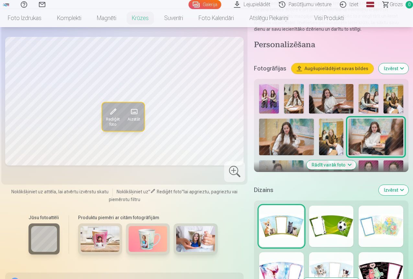
scroll to position [227, 0]
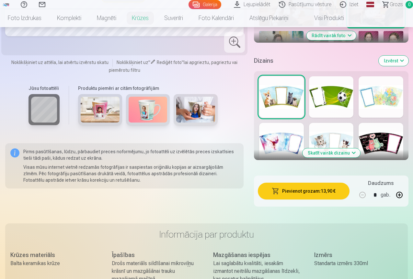
click at [390, 87] on div at bounding box center [380, 96] width 45 height 41
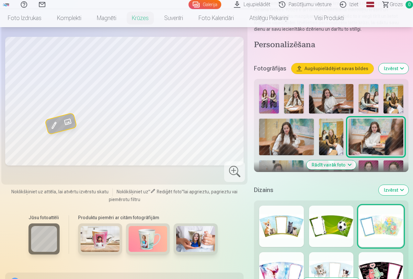
scroll to position [194, 0]
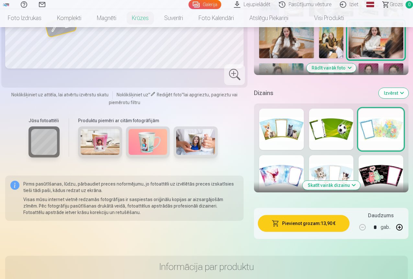
click at [342, 155] on div at bounding box center [331, 175] width 45 height 41
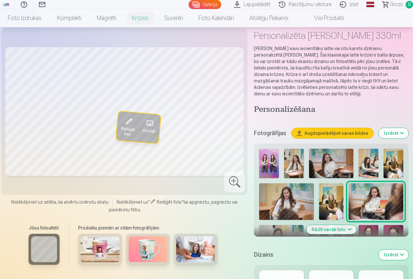
scroll to position [162, 0]
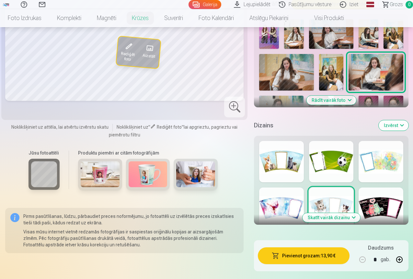
click at [341, 213] on button "Skatīt vairāk dizainu" at bounding box center [331, 217] width 58 height 9
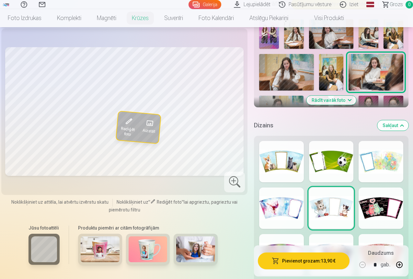
click at [279, 211] on div at bounding box center [281, 208] width 45 height 41
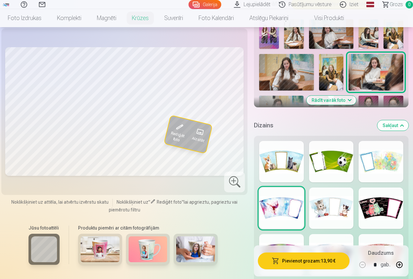
click at [343, 200] on div at bounding box center [331, 208] width 45 height 41
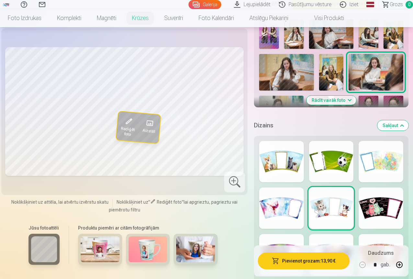
click at [372, 196] on div at bounding box center [380, 208] width 45 height 41
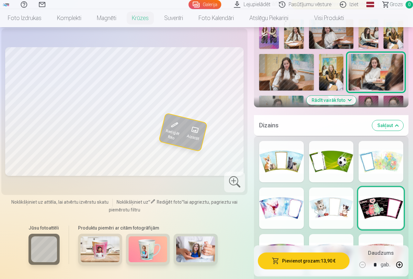
scroll to position [259, 0]
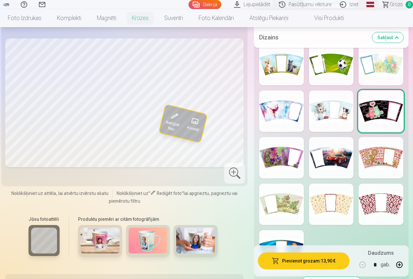
click at [339, 156] on div at bounding box center [331, 157] width 45 height 41
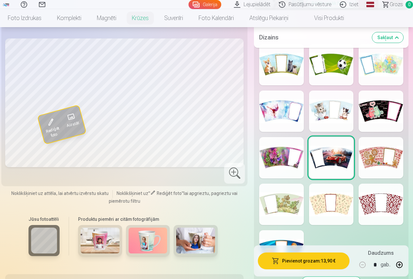
click at [287, 149] on div at bounding box center [281, 157] width 45 height 41
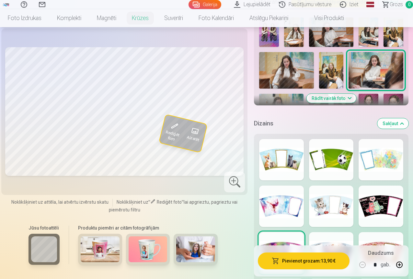
scroll to position [194, 0]
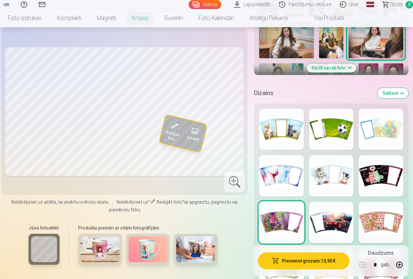
click at [340, 203] on div at bounding box center [331, 222] width 45 height 41
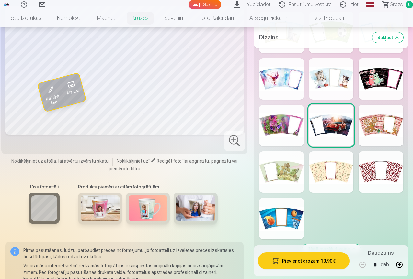
scroll to position [259, 0]
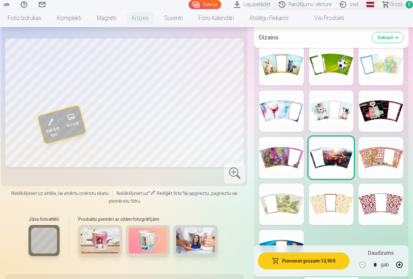
click at [283, 230] on div at bounding box center [281, 250] width 45 height 41
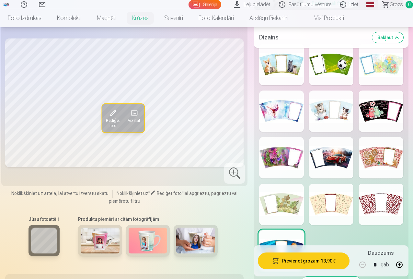
click at [276, 160] on div at bounding box center [281, 157] width 45 height 41
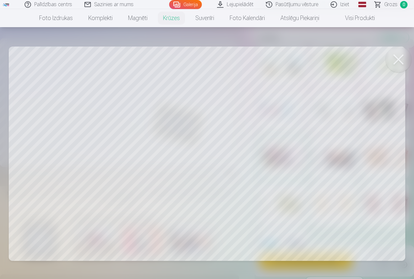
click at [402, 68] on button at bounding box center [399, 60] width 26 height 26
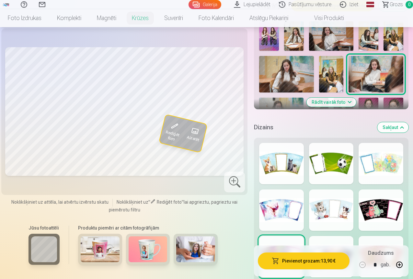
scroll to position [65, 0]
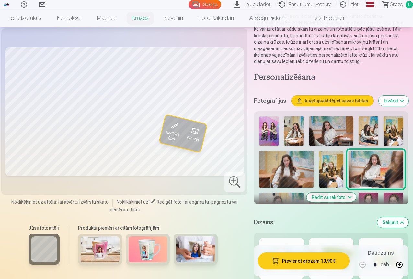
click at [329, 193] on button "Rādīt vairāk foto" at bounding box center [331, 197] width 50 height 9
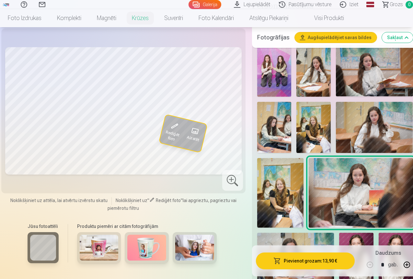
scroll to position [227, 0]
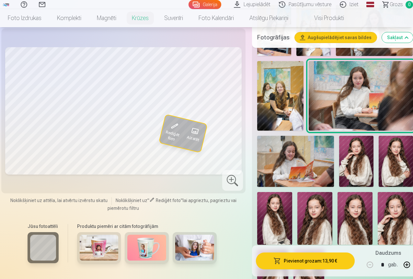
click at [361, 211] on img at bounding box center [354, 218] width 35 height 52
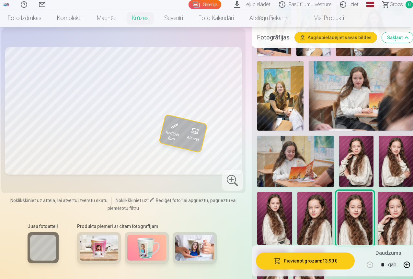
click at [328, 204] on img at bounding box center [314, 218] width 35 height 52
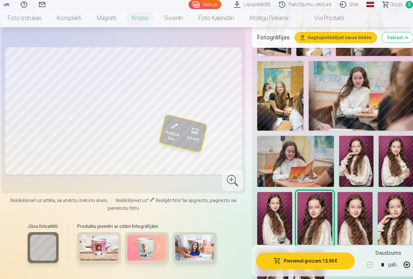
click at [271, 201] on img at bounding box center [274, 218] width 35 height 53
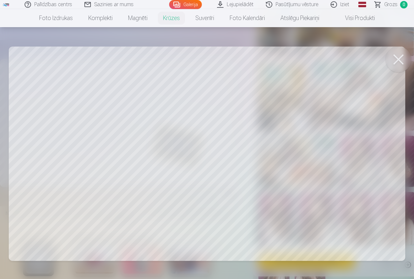
click at [398, 65] on button at bounding box center [399, 60] width 26 height 26
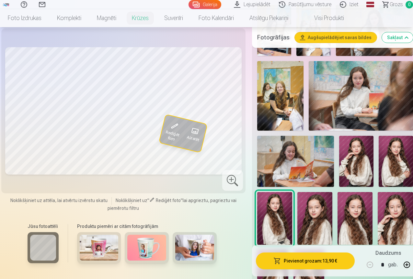
click at [96, 261] on img at bounding box center [99, 248] width 39 height 26
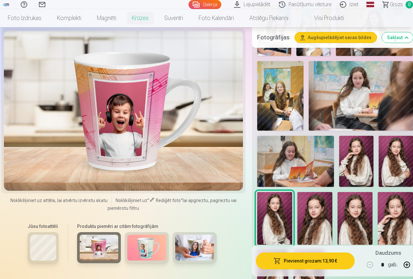
click at [148, 254] on img at bounding box center [146, 248] width 39 height 26
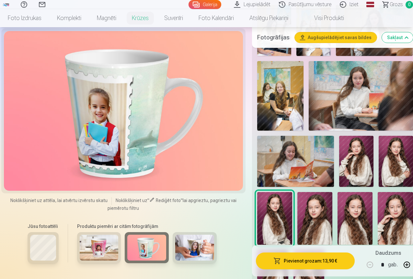
click at [196, 256] on img at bounding box center [194, 248] width 39 height 26
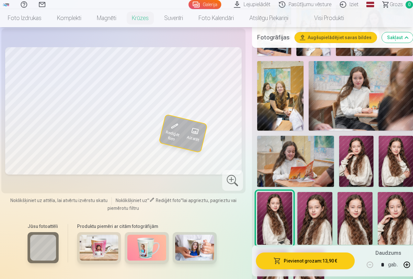
click at [385, 159] on img at bounding box center [395, 161] width 34 height 51
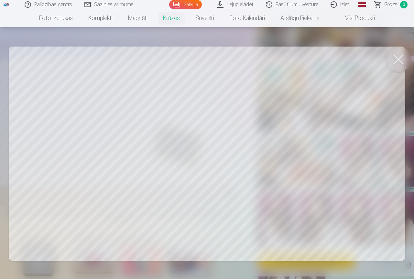
click at [400, 57] on button at bounding box center [399, 60] width 26 height 26
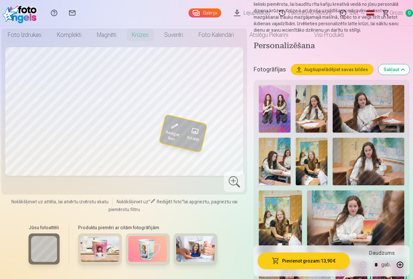
scroll to position [0, 0]
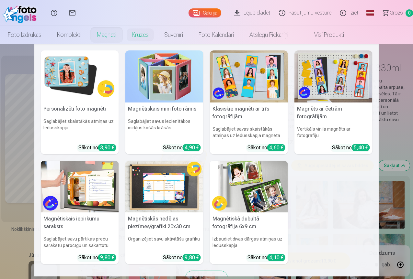
click at [124, 35] on link "Magnēti" at bounding box center [106, 35] width 35 height 18
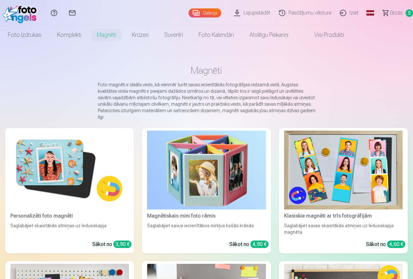
click at [345, 16] on link "Iziet" at bounding box center [349, 13] width 27 height 26
